Goal: Navigation & Orientation: Find specific page/section

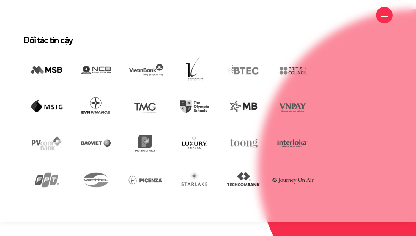
scroll to position [1101, 0]
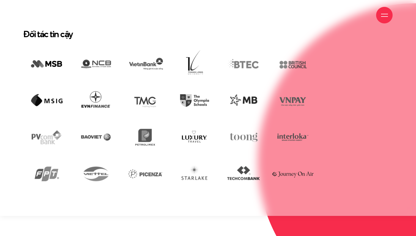
click at [109, 16] on div "Giới thiệu Dự án Dịch vụ Góc nhìn Liên hệ" at bounding box center [207, 15] width 369 height 30
click at [101, 162] on img at bounding box center [96, 173] width 47 height 31
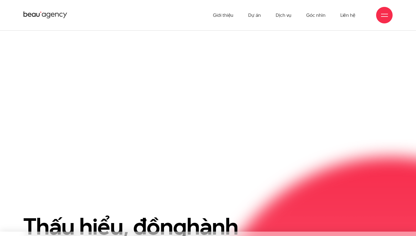
scroll to position [0, 0]
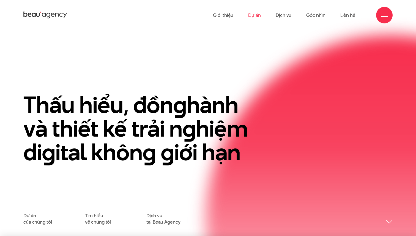
click at [256, 13] on link "Dự án" at bounding box center [254, 15] width 13 height 30
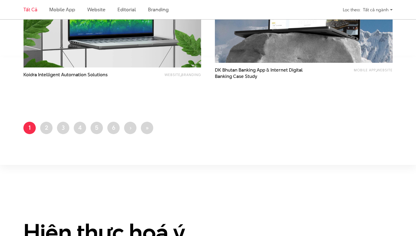
scroll to position [1092, 0]
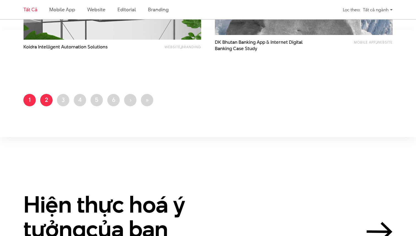
click at [50, 99] on link "Trang 2" at bounding box center [46, 100] width 12 height 12
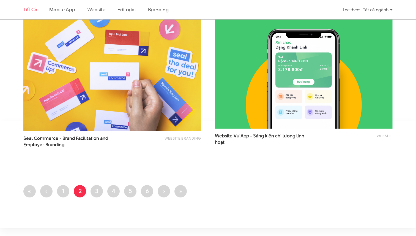
scroll to position [990, 0]
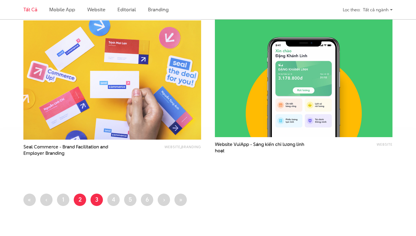
click at [98, 200] on link "Trang 3" at bounding box center [97, 200] width 12 height 12
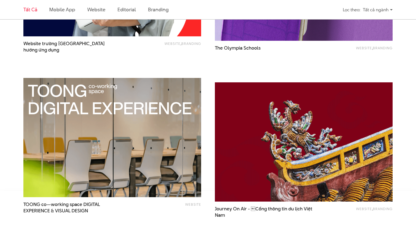
scroll to position [1120, 0]
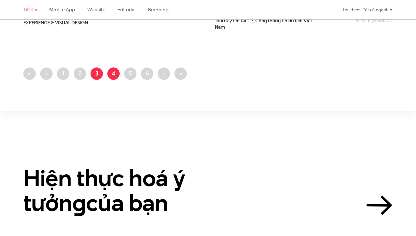
click at [114, 74] on link "Trang 4" at bounding box center [113, 73] width 12 height 12
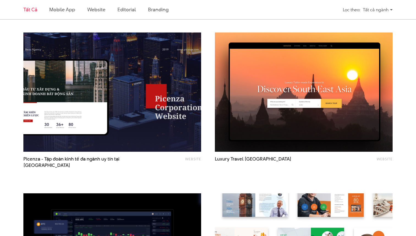
scroll to position [827, 0]
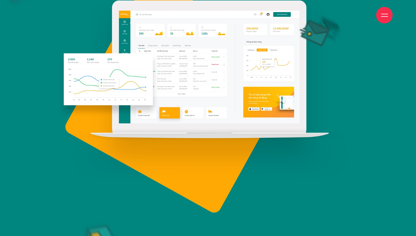
scroll to position [406, 0]
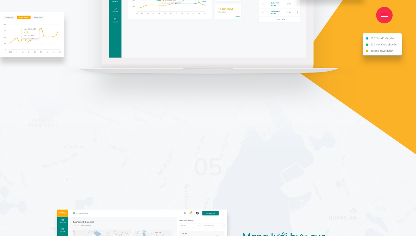
scroll to position [2471, 0]
